Goal: Information Seeking & Learning: Learn about a topic

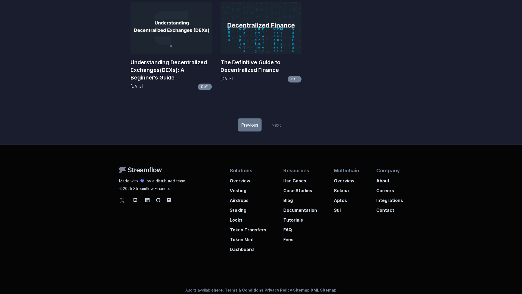
scroll to position [290, 0]
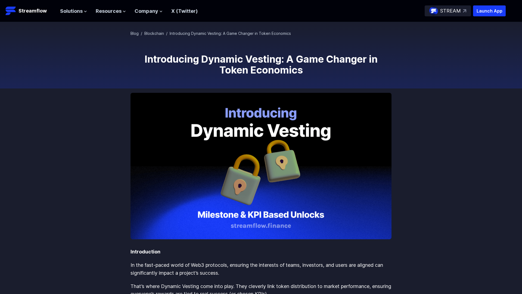
scroll to position [282, 0]
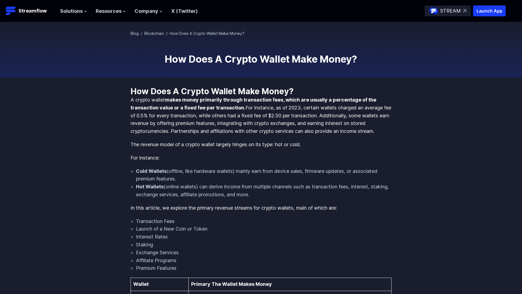
scroll to position [282, 0]
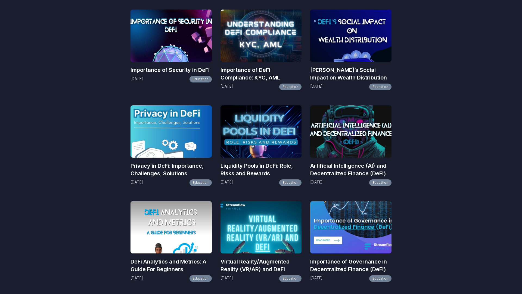
scroll to position [481, 0]
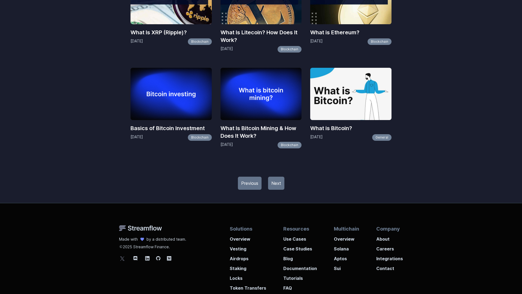
scroll to position [630, 0]
